Goal: Task Accomplishment & Management: Manage account settings

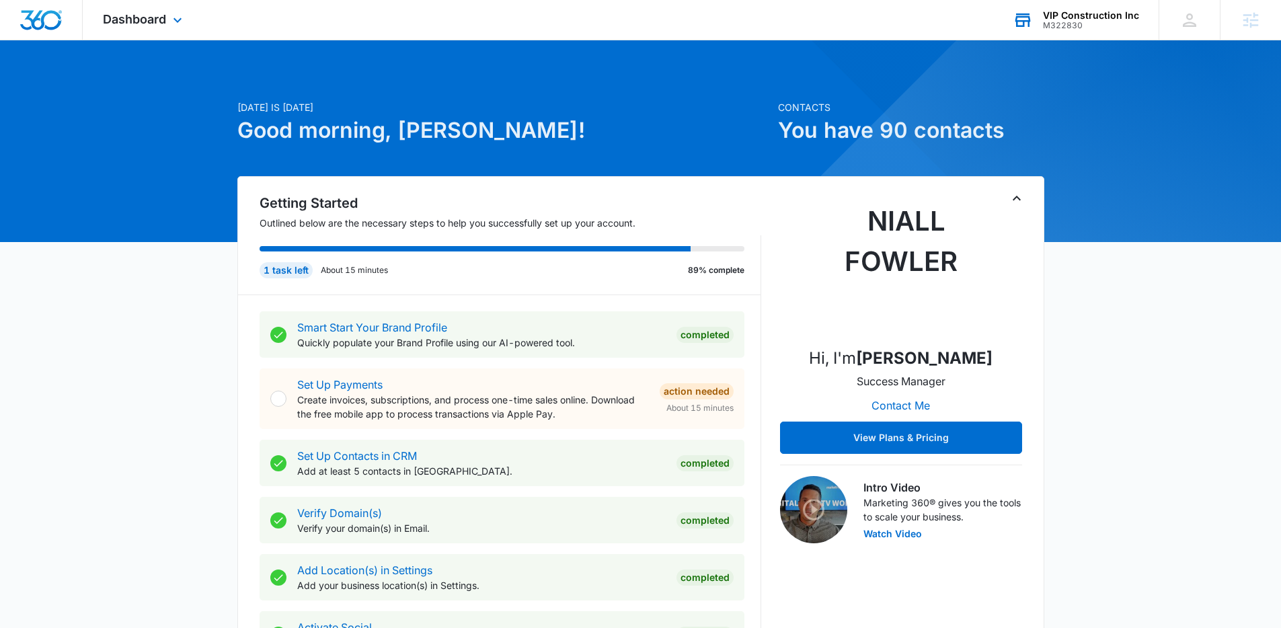
click at [1059, 13] on div "VIP Construction Inc" at bounding box center [1091, 15] width 96 height 11
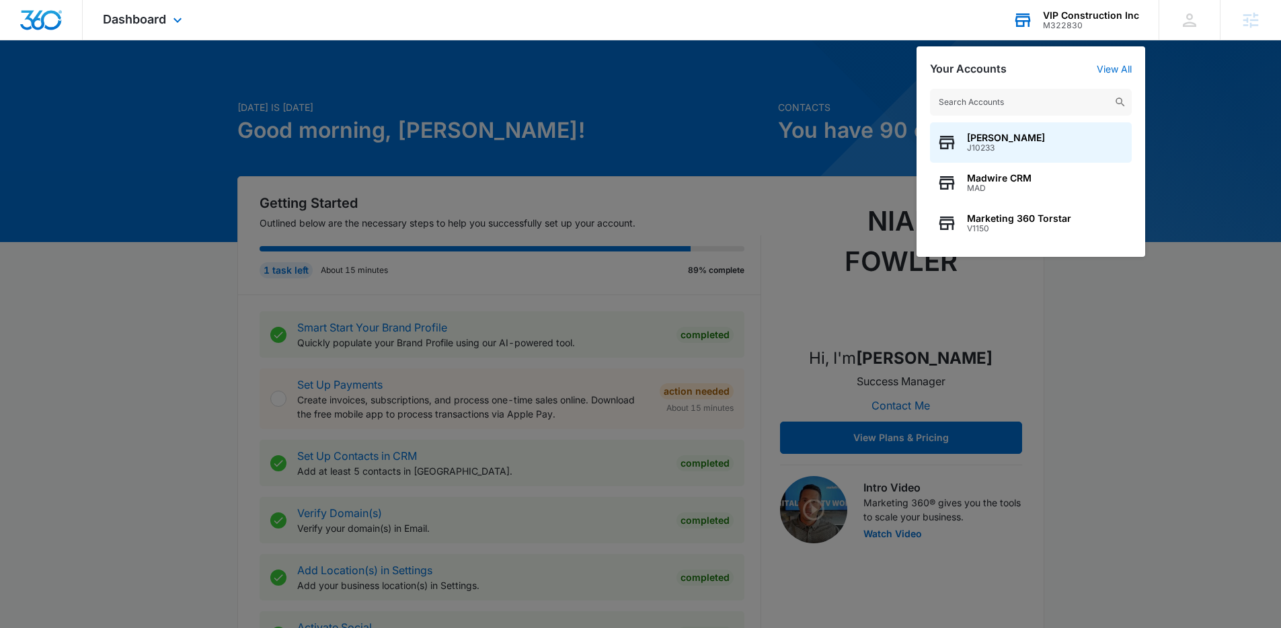
click at [965, 85] on div "Niall Fowler J10233 Madwire CRM MAD Marketing 360 Torstar V1150" at bounding box center [1031, 166] width 229 height 182
click at [967, 91] on input "text" at bounding box center [1031, 102] width 202 height 27
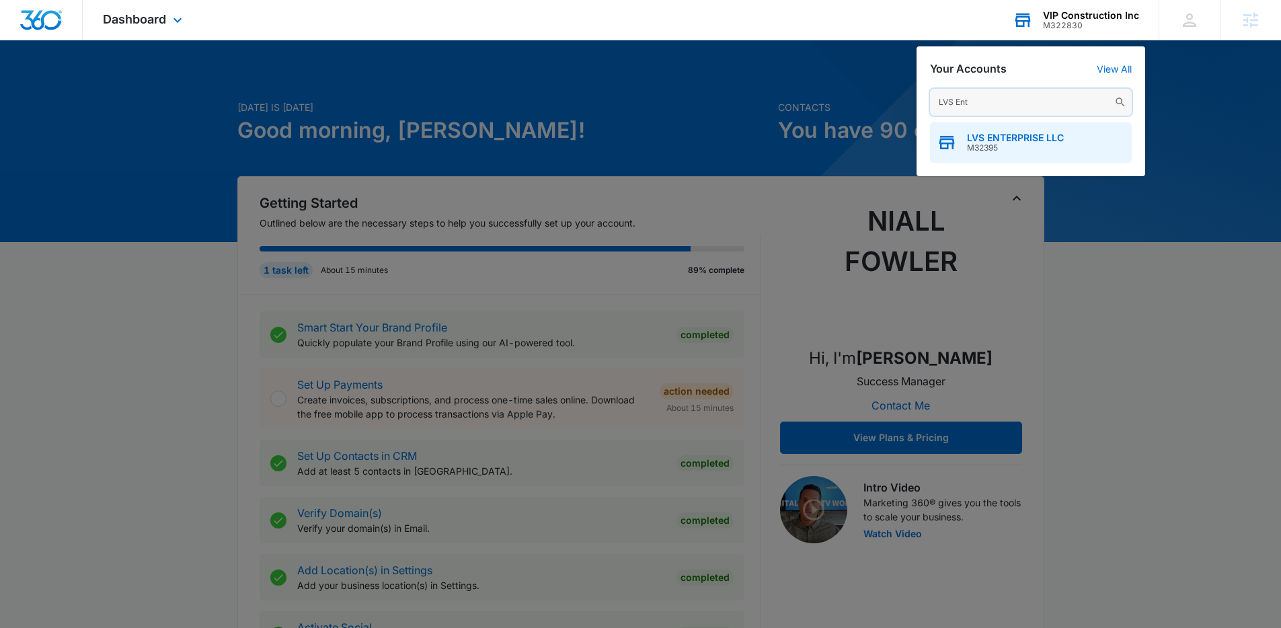
type input "LVS Ent"
click at [1010, 135] on span "LVS ENTERPRISE LLC" at bounding box center [1015, 138] width 97 height 11
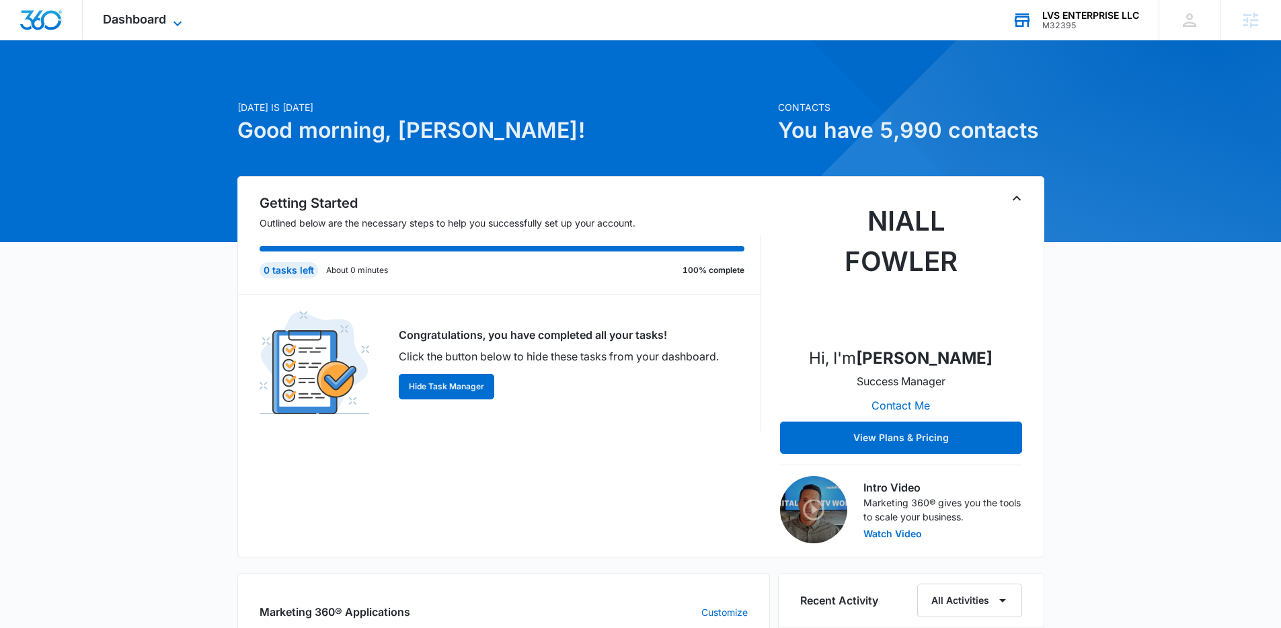
click at [153, 17] on span "Dashboard" at bounding box center [134, 19] width 63 height 14
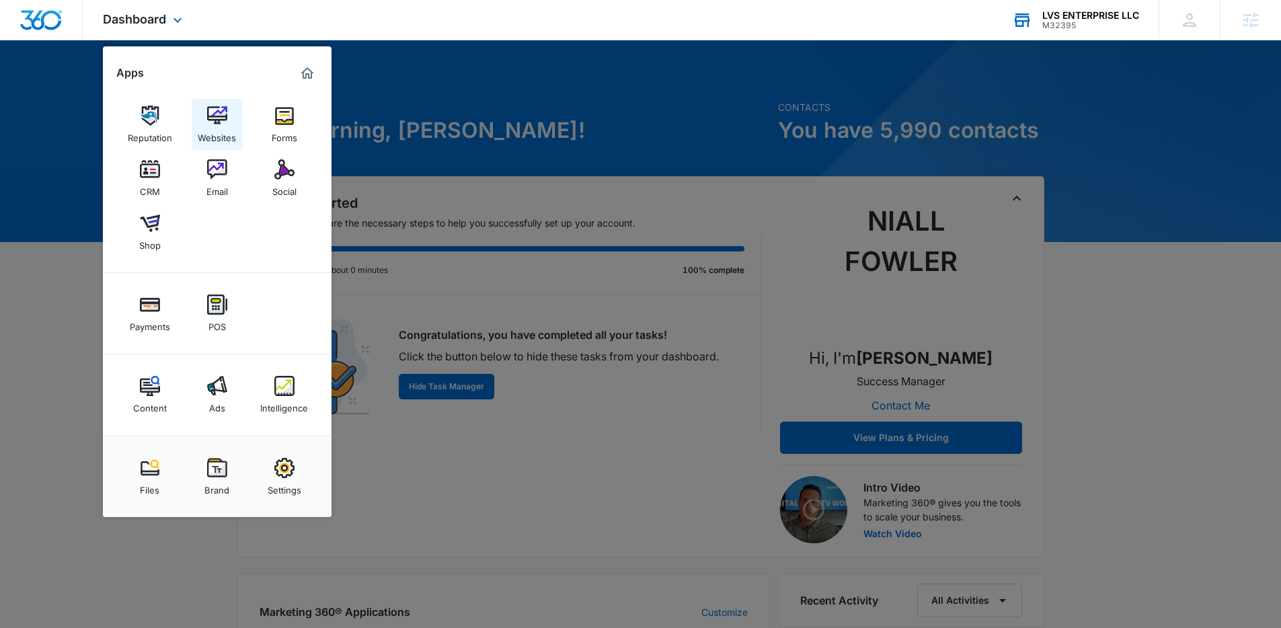
click at [225, 122] on img at bounding box center [217, 116] width 20 height 20
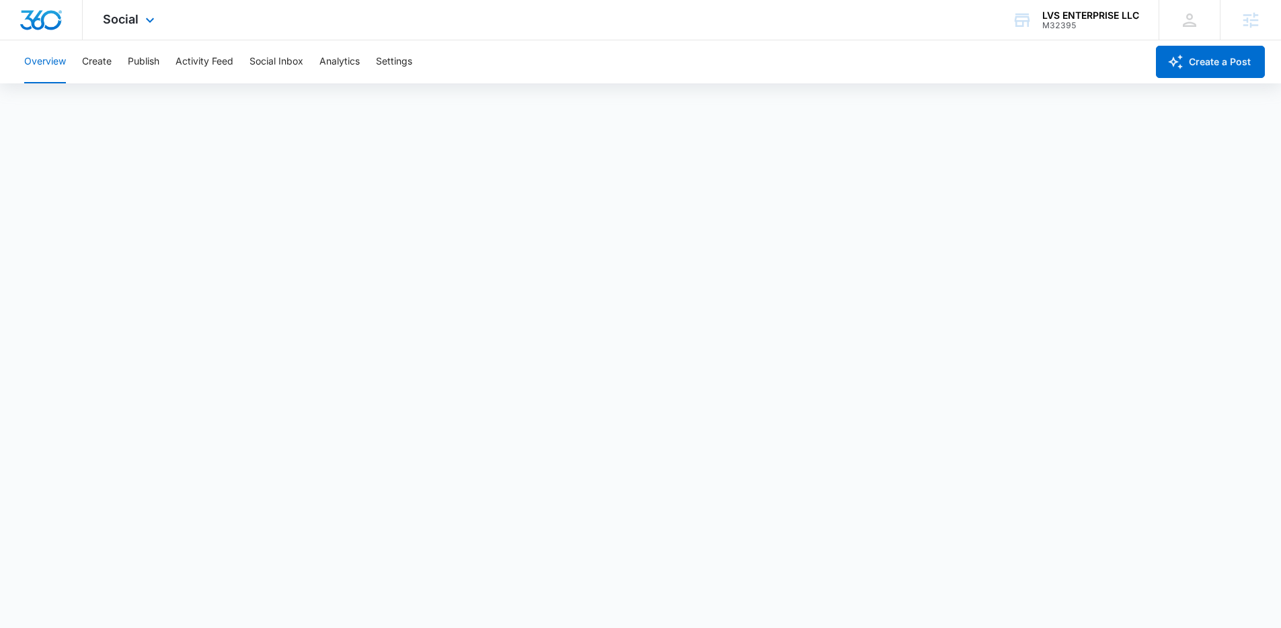
click at [513, 36] on div "Social Apps Reputation Websites Forms CRM Email Social Shop Payments POS Conten…" at bounding box center [640, 20] width 1281 height 40
click at [465, 17] on div "Social Apps Reputation Websites Forms CRM Email Social Shop Payments POS Conten…" at bounding box center [640, 20] width 1281 height 40
click at [498, 25] on div "Social Apps Reputation Websites Forms CRM Email Social Shop Payments POS Conten…" at bounding box center [640, 20] width 1281 height 40
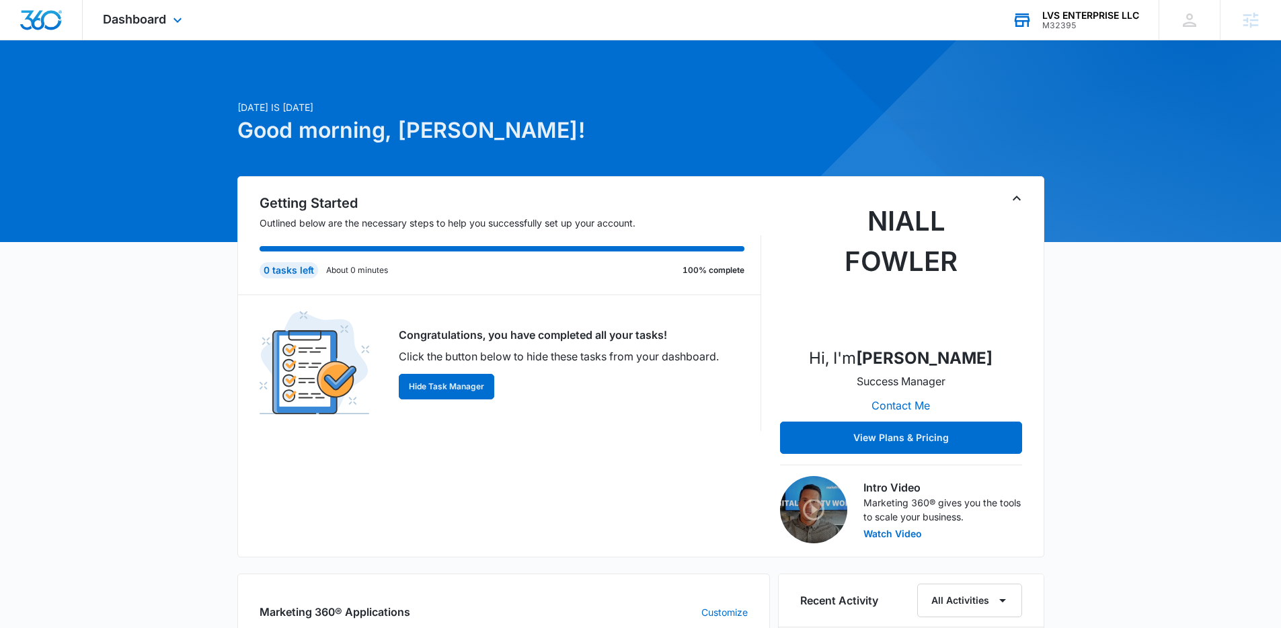
click at [1126, 15] on div "LVS ENTERPRISE LLC" at bounding box center [1091, 15] width 97 height 11
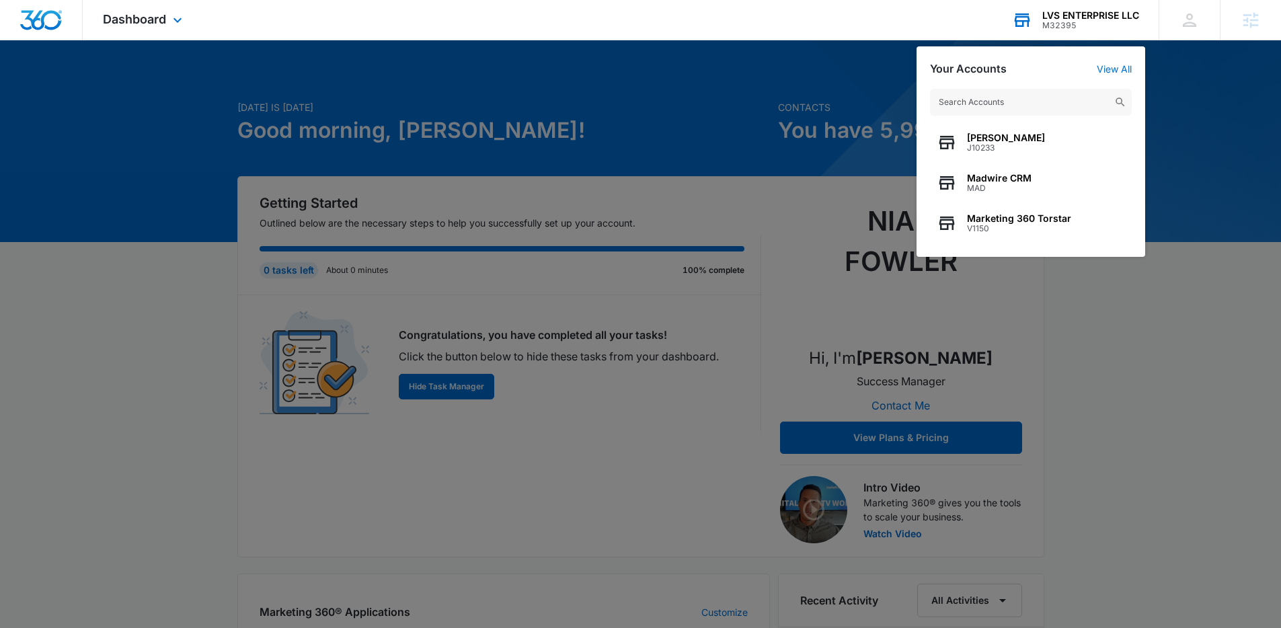
click at [1018, 98] on input "text" at bounding box center [1031, 102] width 202 height 27
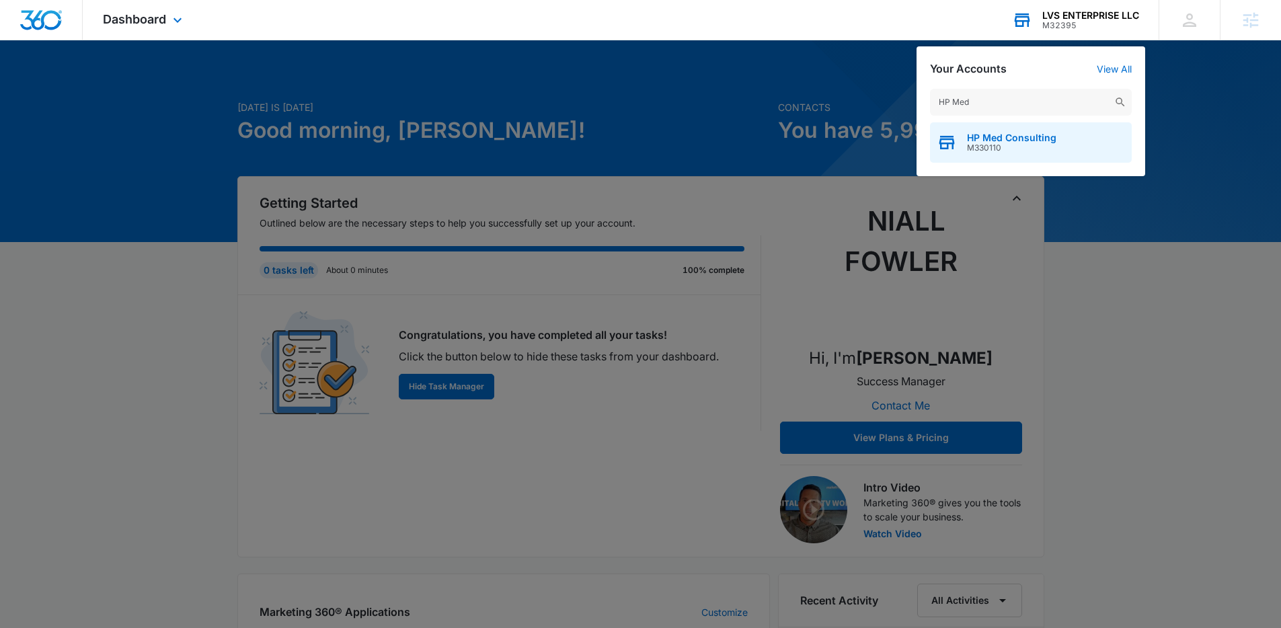
type input "HP Med"
click at [1035, 129] on div "HP Med Consulting M330110" at bounding box center [1031, 142] width 202 height 40
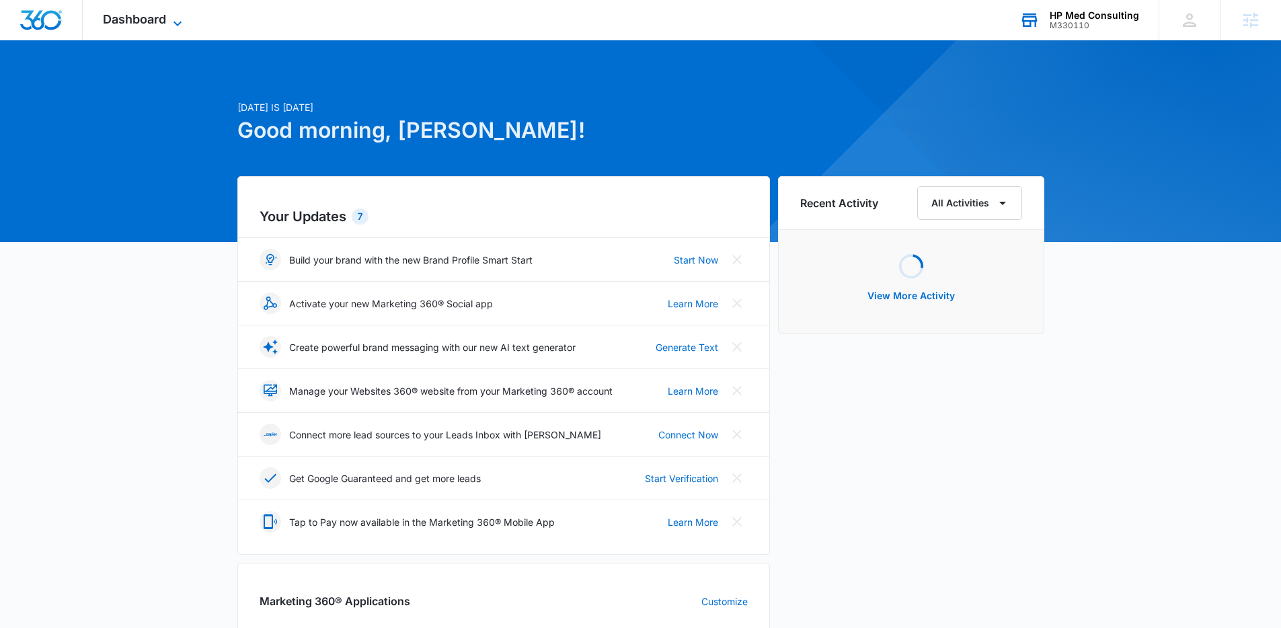
click at [176, 22] on icon at bounding box center [177, 23] width 16 height 16
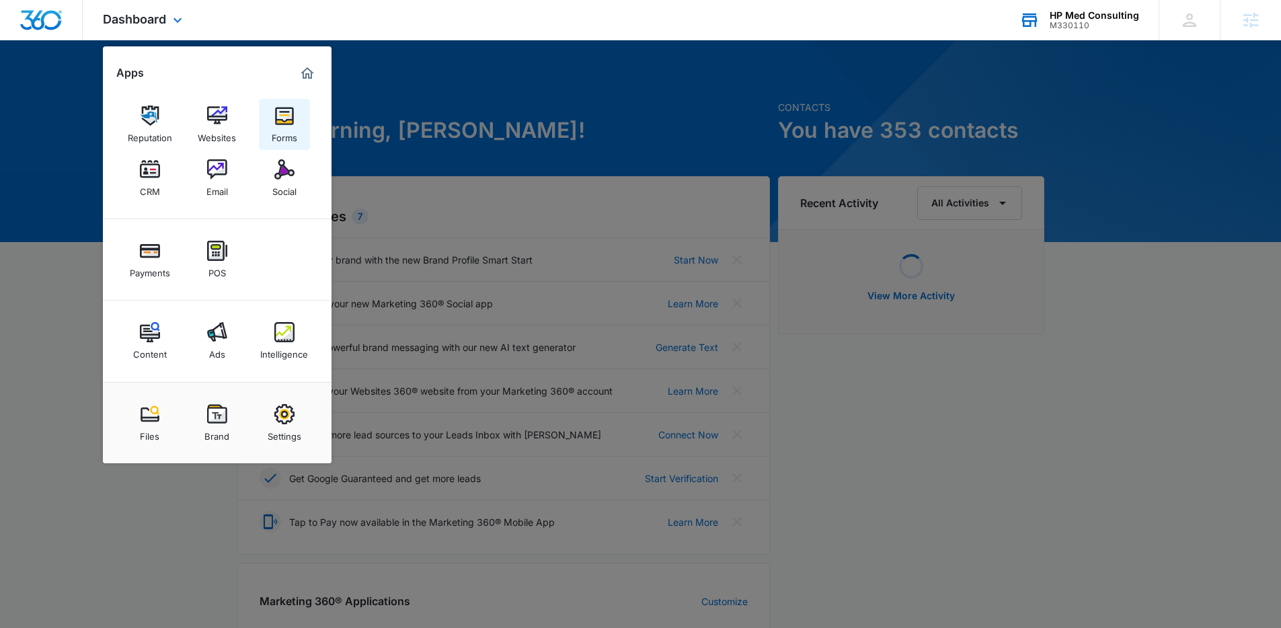
click at [295, 131] on div "Forms" at bounding box center [285, 134] width 26 height 17
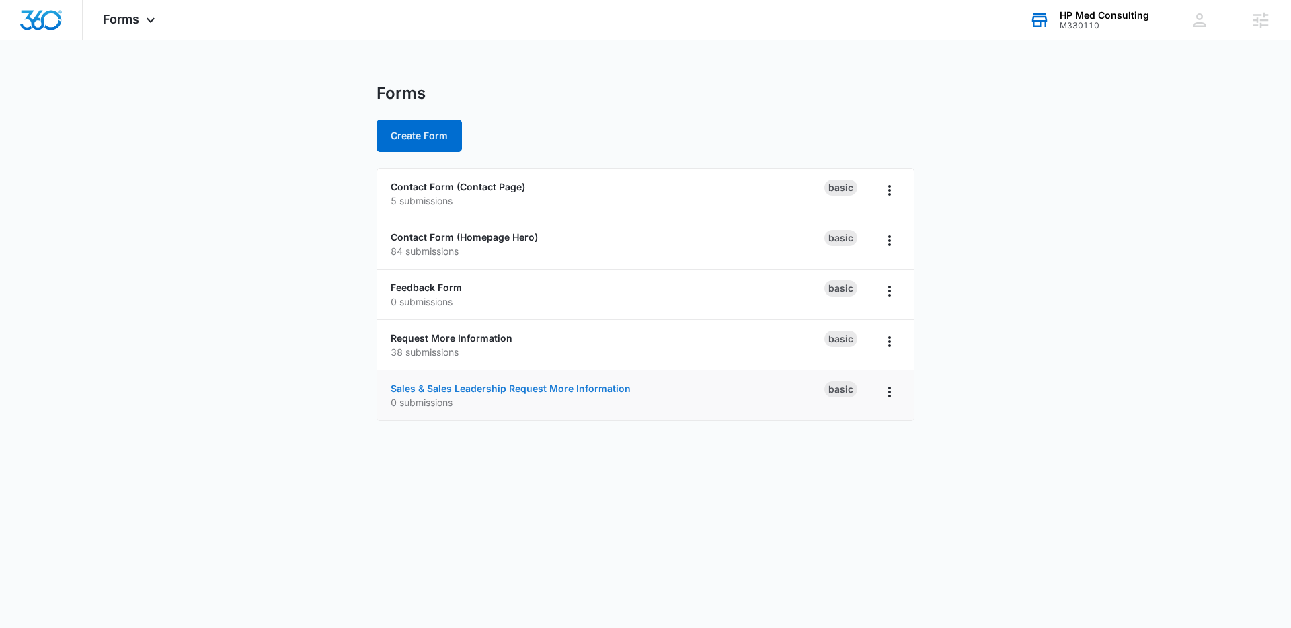
click at [472, 389] on link "Sales & Sales Leadership Request More Information" at bounding box center [511, 388] width 240 height 11
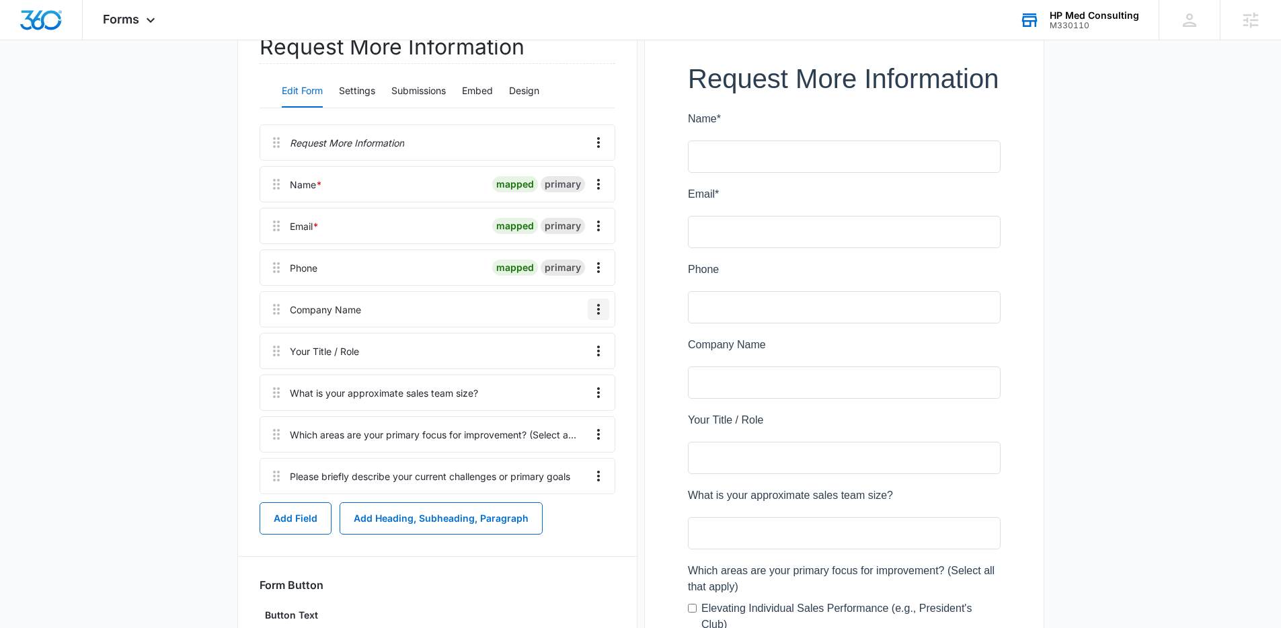
scroll to position [165, 0]
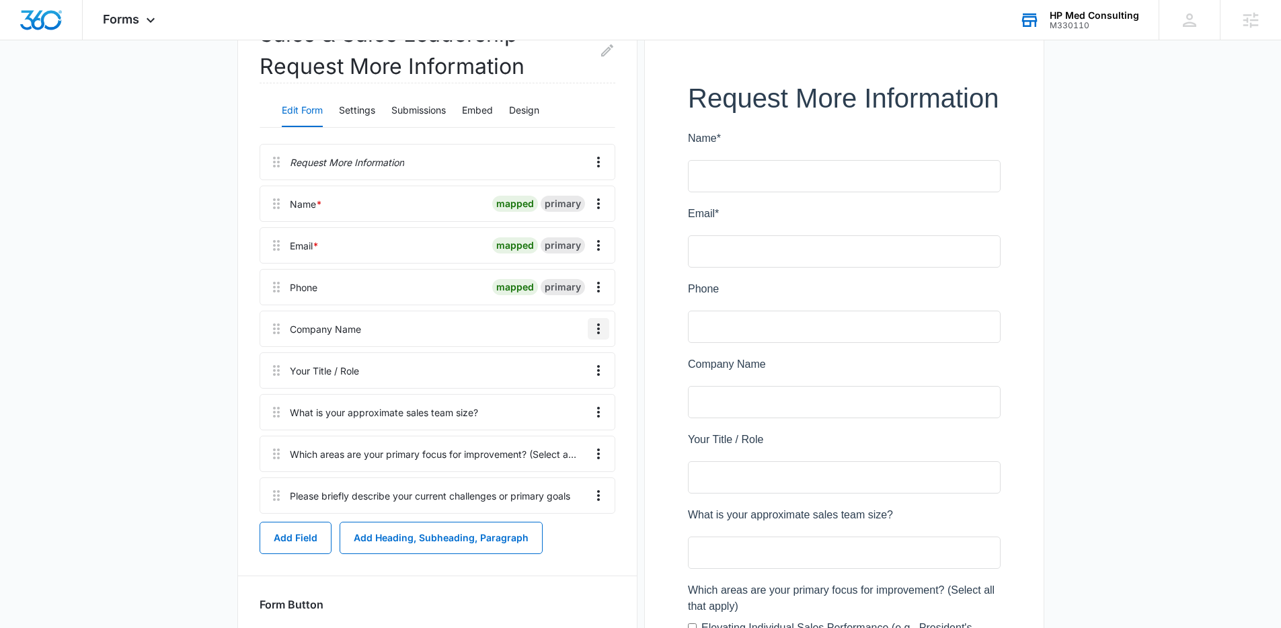
click at [600, 327] on icon "Overflow Menu" at bounding box center [599, 329] width 16 height 16
click at [548, 365] on div "Edit" at bounding box center [562, 366] width 28 height 9
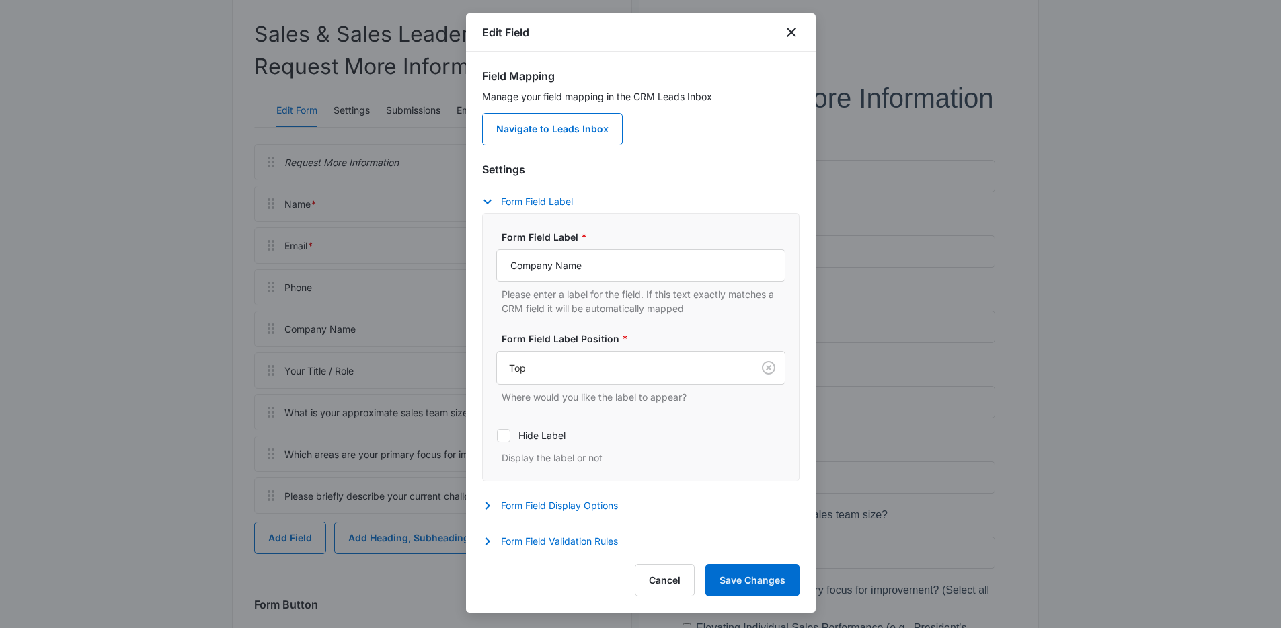
scroll to position [2, 0]
click at [642, 578] on button "Cancel" at bounding box center [665, 580] width 60 height 32
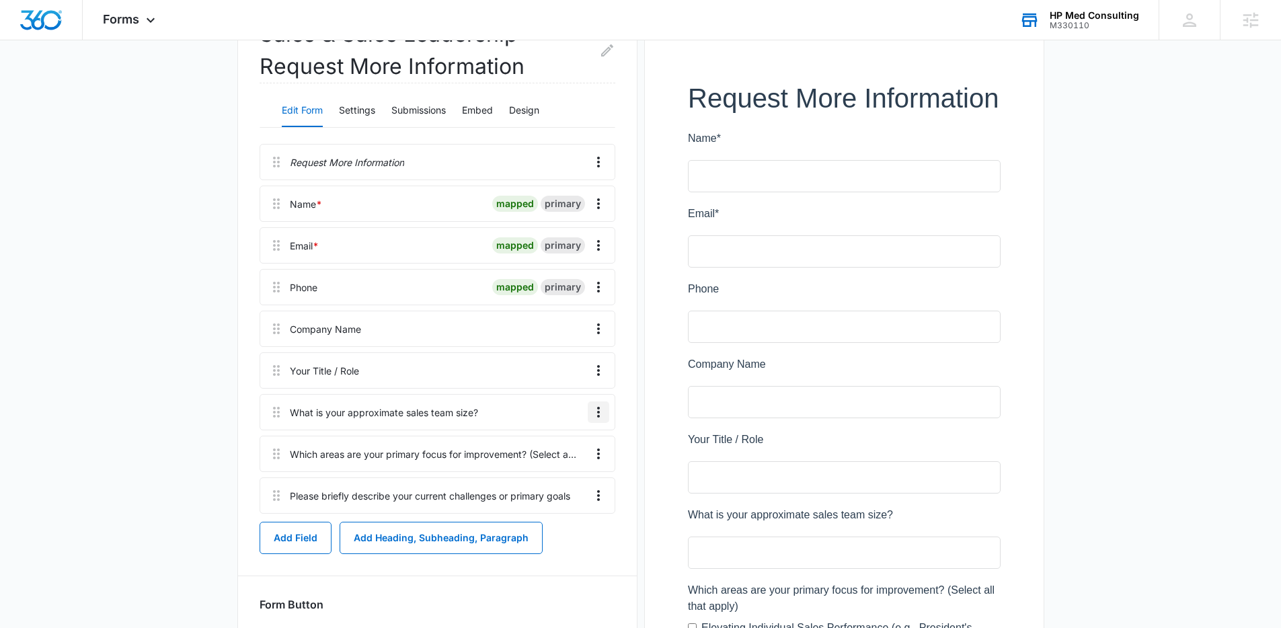
click at [599, 406] on icon "Overflow Menu" at bounding box center [599, 412] width 16 height 16
click at [548, 445] on div "Edit" at bounding box center [562, 449] width 28 height 9
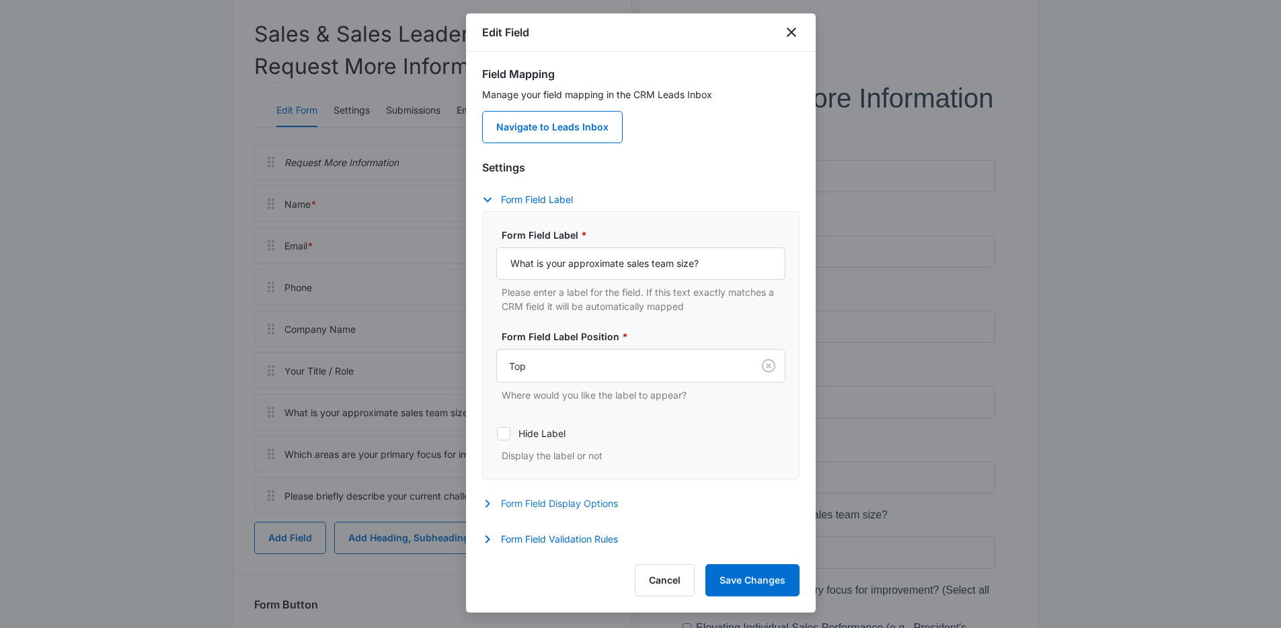
click at [558, 506] on button "Form Field Display Options" at bounding box center [556, 504] width 149 height 16
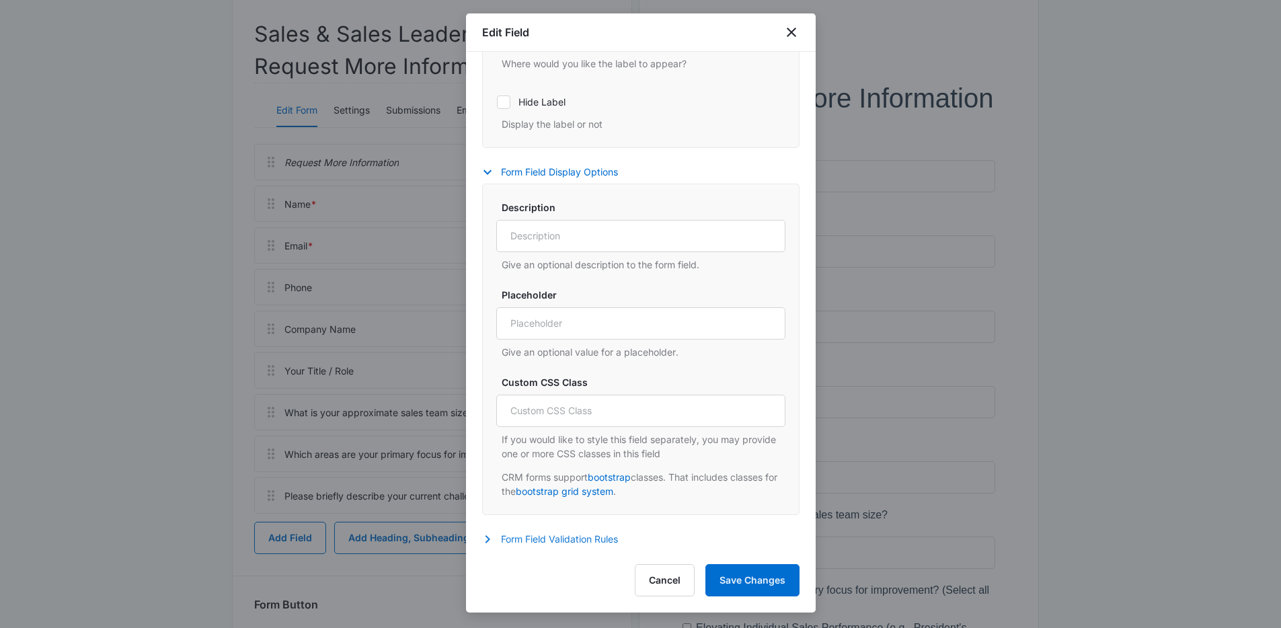
click at [557, 543] on button "Form Field Validation Rules" at bounding box center [556, 539] width 149 height 16
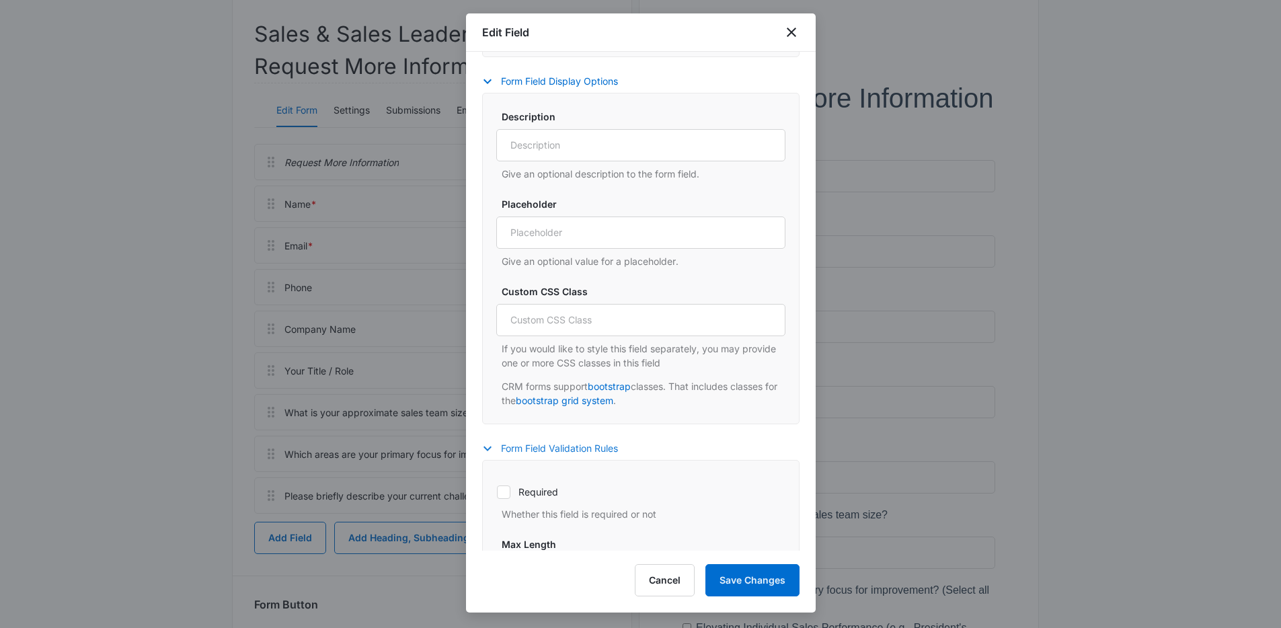
scroll to position [427, 0]
click at [541, 483] on label "Required" at bounding box center [640, 489] width 289 height 14
click at [497, 489] on input "Required" at bounding box center [496, 489] width 1 height 1
checkbox input "true"
click at [726, 581] on button "Save Changes" at bounding box center [753, 580] width 94 height 32
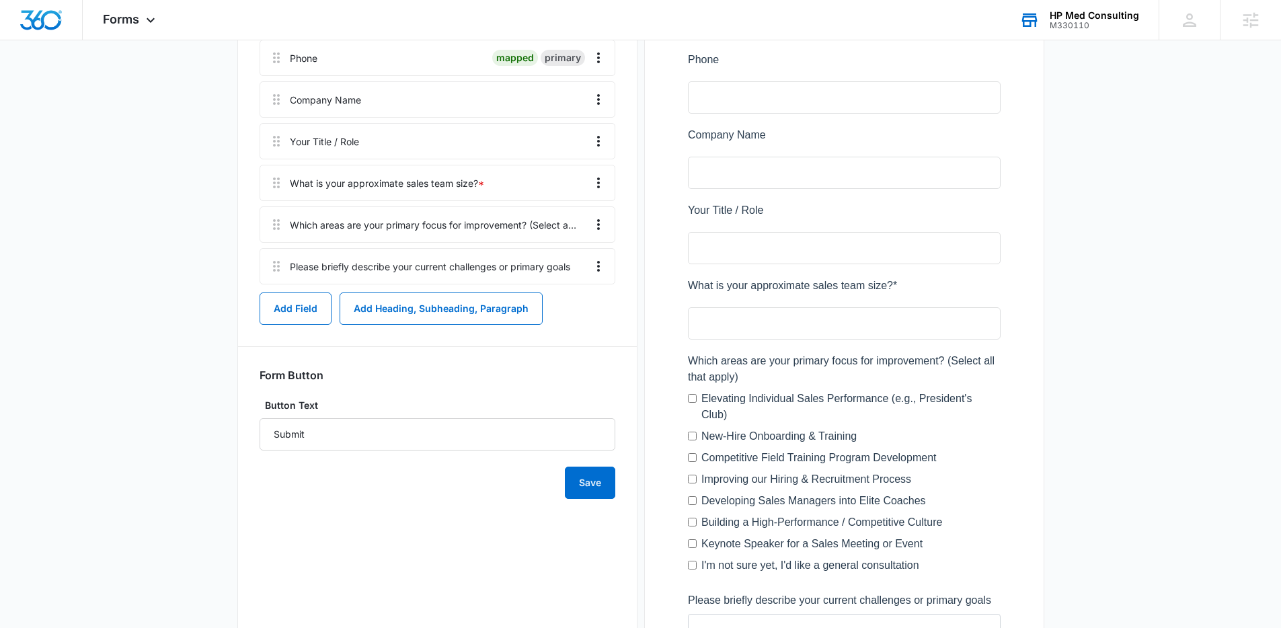
scroll to position [396, 0]
click at [594, 220] on icon "Overflow Menu" at bounding box center [599, 223] width 16 height 16
click at [572, 249] on div "Edit Delete" at bounding box center [570, 270] width 78 height 63
click at [598, 225] on icon "Overflow Menu" at bounding box center [599, 223] width 16 height 16
click at [582, 262] on button "Edit" at bounding box center [570, 260] width 77 height 20
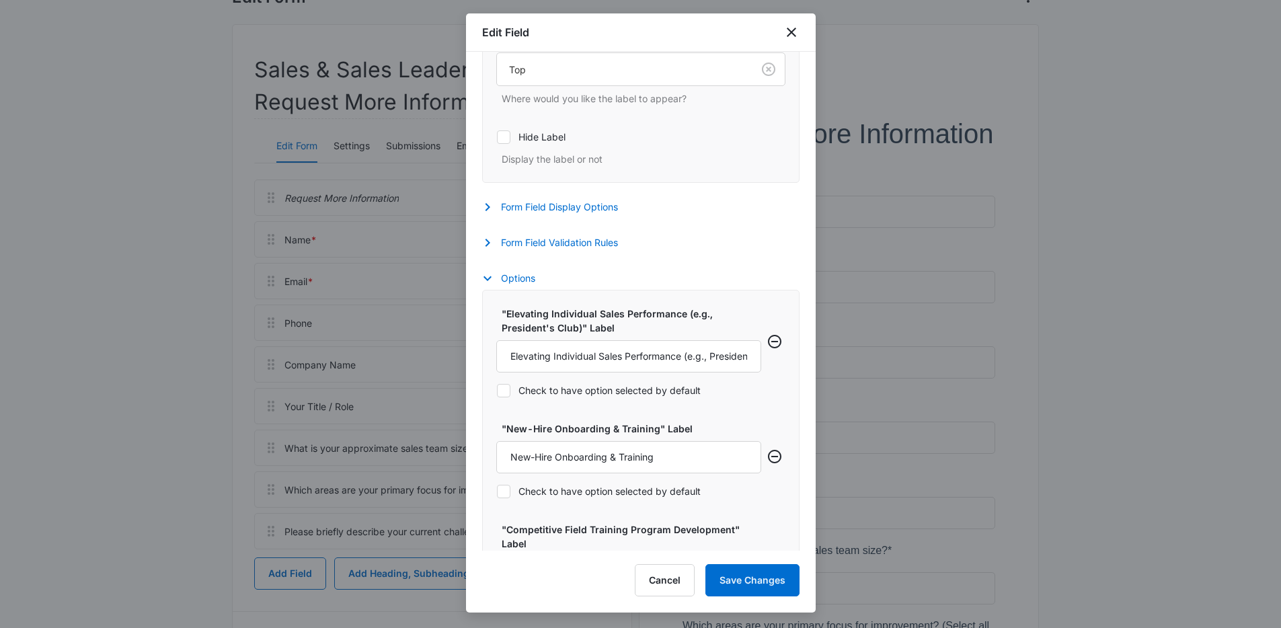
scroll to position [220, 0]
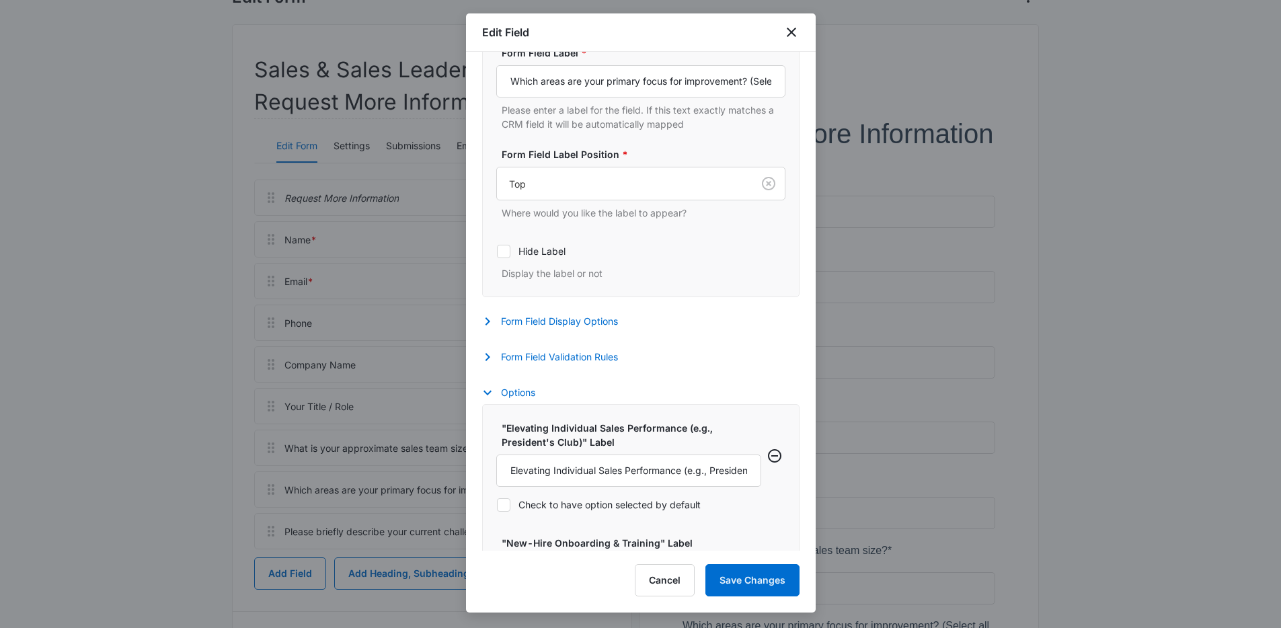
click at [554, 348] on div "Settings Form Field Label Form Field Label * Which areas are your primary focus…" at bounding box center [640, 172] width 317 height 391
click at [556, 355] on button "Form Field Validation Rules" at bounding box center [556, 357] width 149 height 16
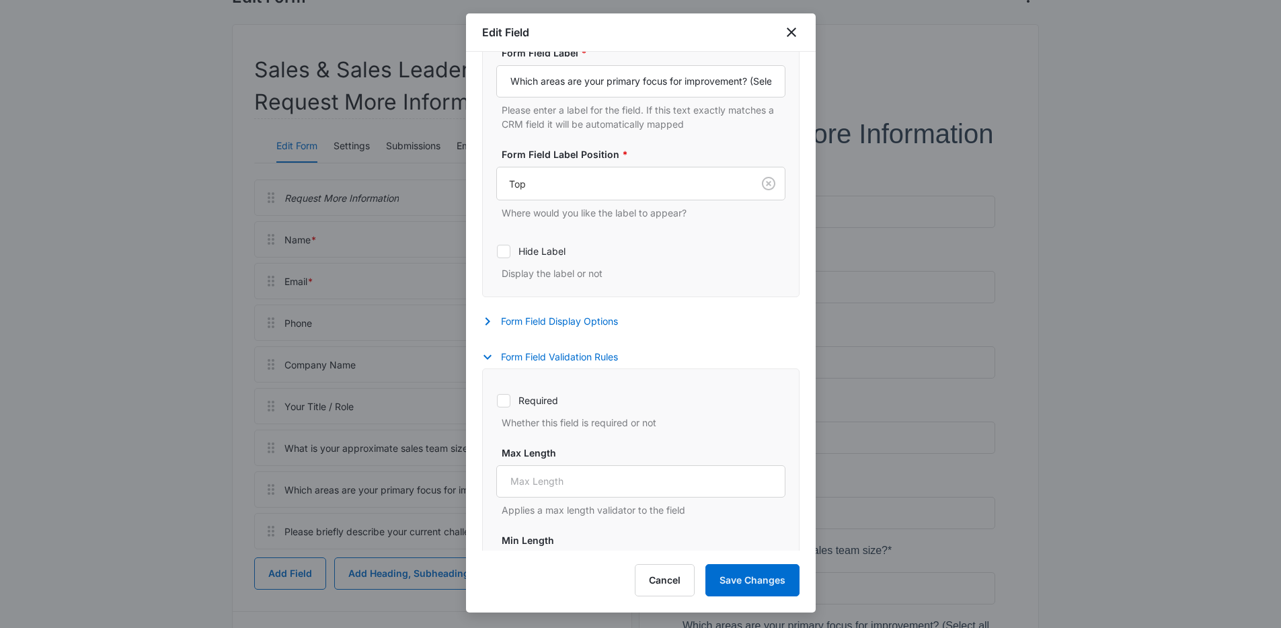
click at [554, 408] on div "Required Whether this field is required or not" at bounding box center [640, 407] width 289 height 44
click at [548, 403] on label "Required" at bounding box center [640, 400] width 289 height 14
click at [497, 401] on input "Required" at bounding box center [496, 400] width 1 height 1
checkbox input "true"
click at [739, 583] on button "Save Changes" at bounding box center [753, 580] width 94 height 32
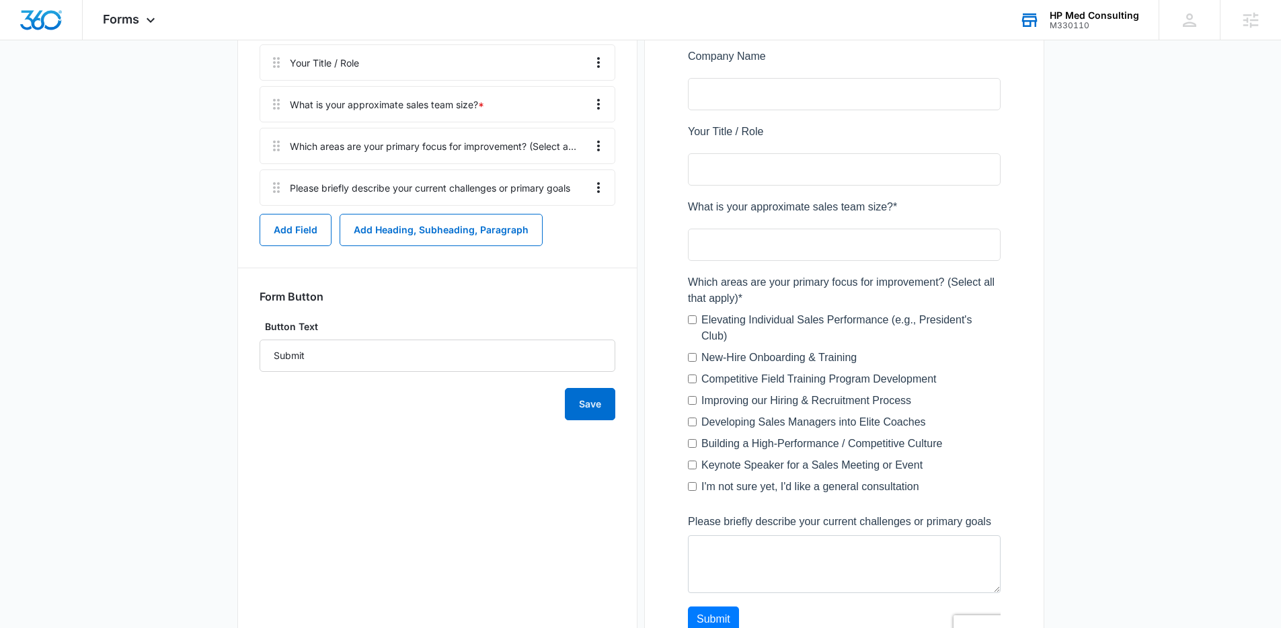
scroll to position [239, 0]
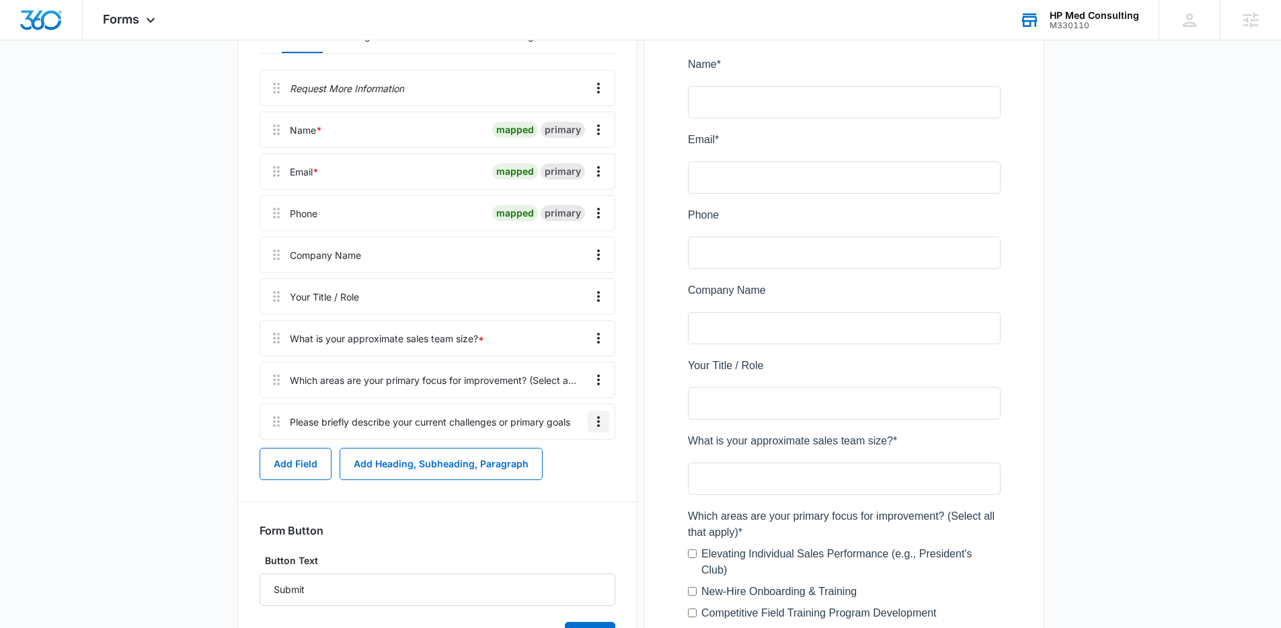
click at [601, 419] on icon "Overflow Menu" at bounding box center [599, 422] width 16 height 16
click at [576, 455] on div "Edit" at bounding box center [562, 459] width 28 height 9
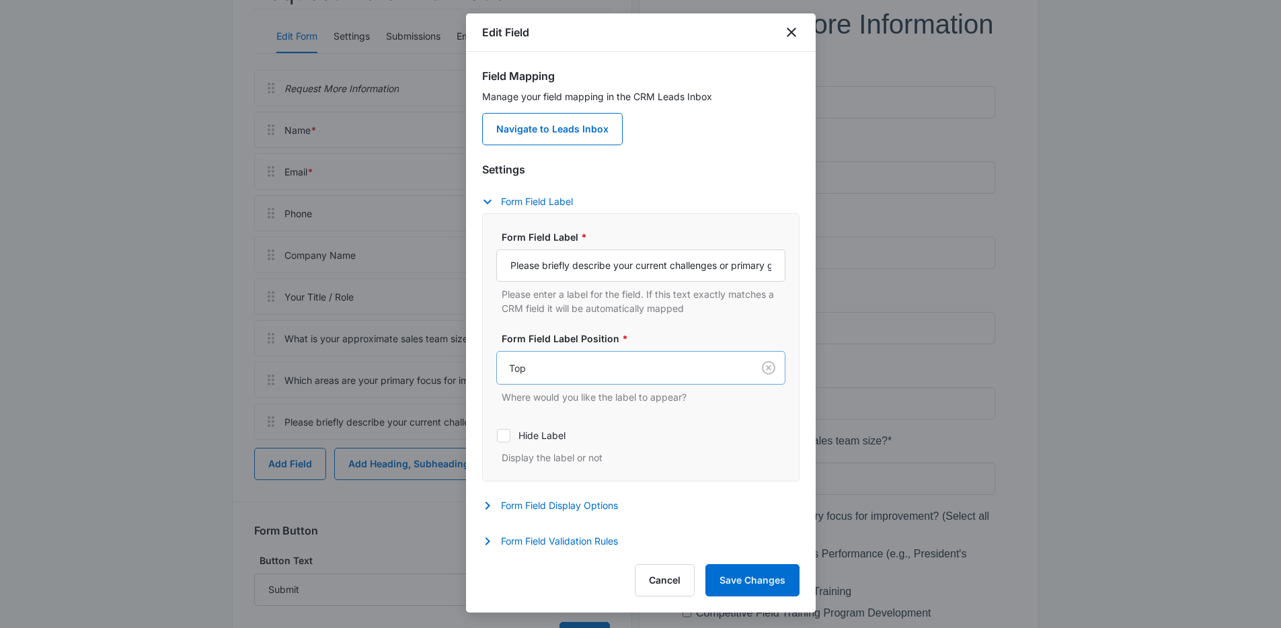
scroll to position [2, 0]
click at [574, 537] on button "Form Field Validation Rules" at bounding box center [556, 539] width 149 height 16
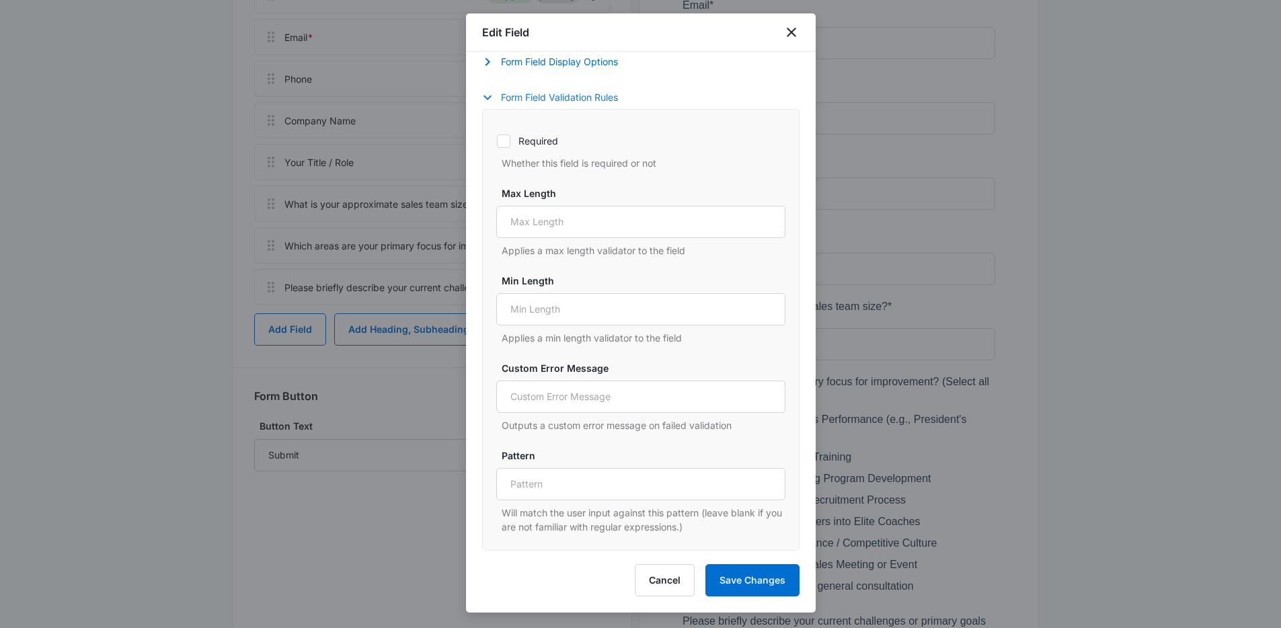
scroll to position [584, 0]
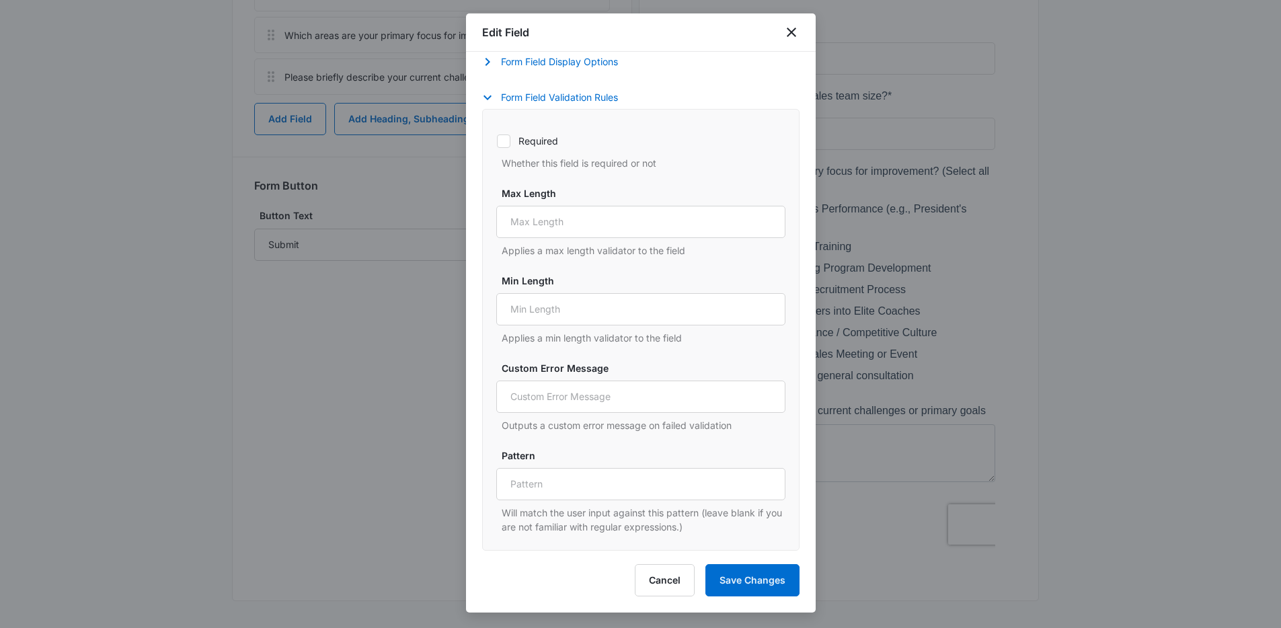
click at [511, 137] on label "Required" at bounding box center [640, 141] width 289 height 14
click at [497, 141] on input "Required" at bounding box center [496, 141] width 1 height 1
checkbox input "true"
click at [736, 571] on button "Save Changes" at bounding box center [753, 580] width 94 height 32
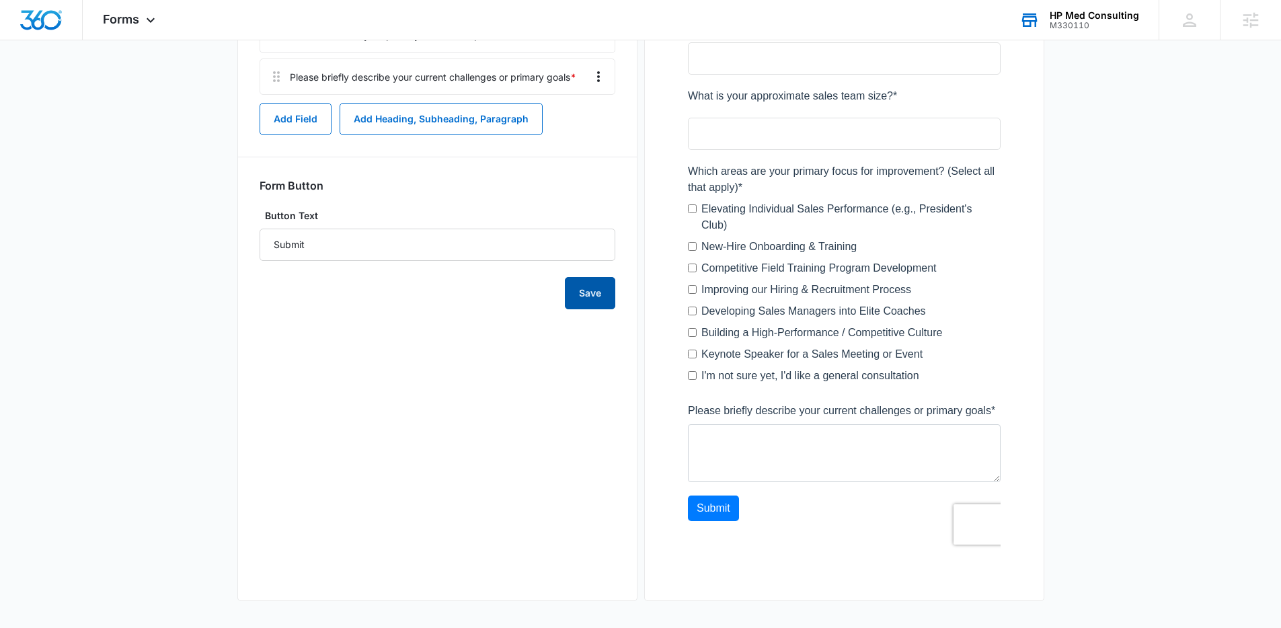
click at [603, 302] on button "Save" at bounding box center [590, 293] width 50 height 32
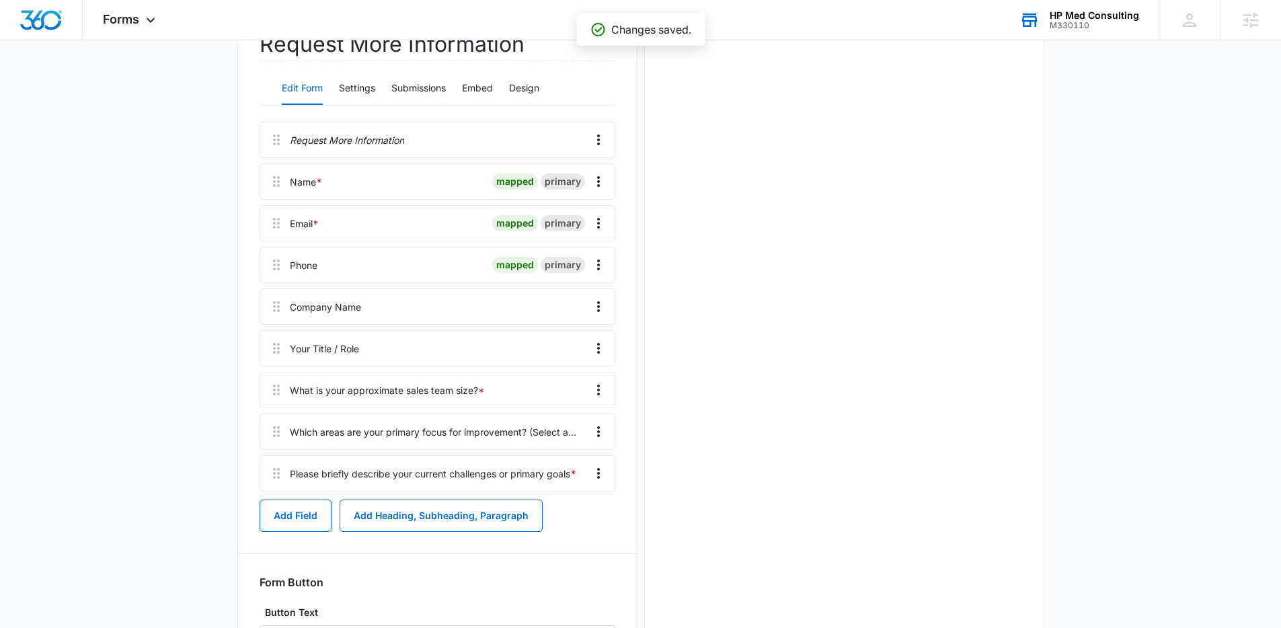
scroll to position [314, 0]
